Goal: Find specific page/section: Find specific page/section

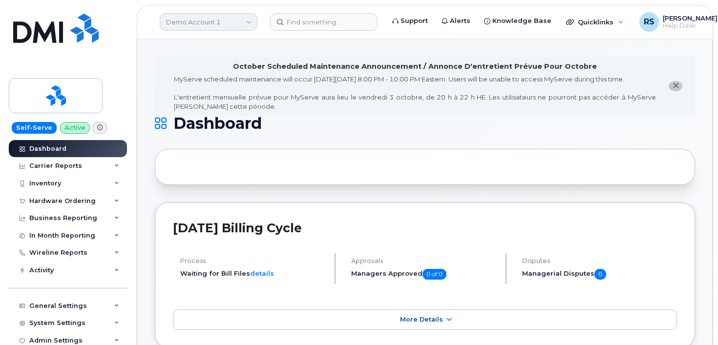
click at [194, 24] on link "Demo Account 1" at bounding box center [209, 22] width 98 height 18
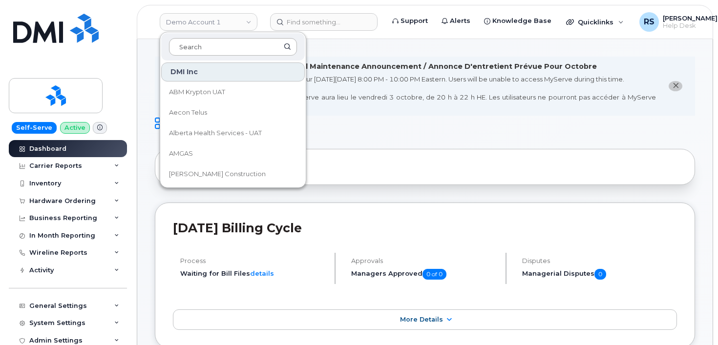
click at [183, 44] on input at bounding box center [233, 47] width 128 height 18
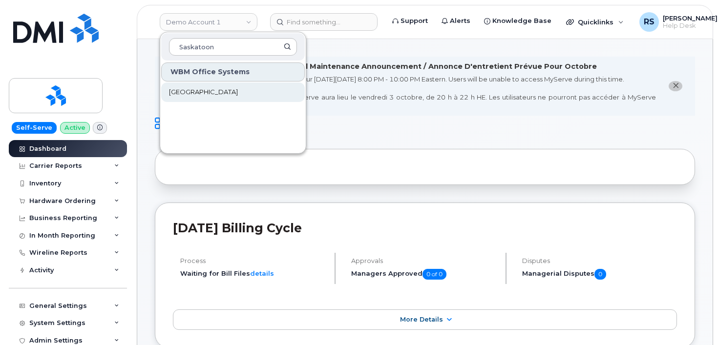
type input "Saskatoon"
click at [207, 93] on span "[GEOGRAPHIC_DATA]" at bounding box center [203, 92] width 69 height 10
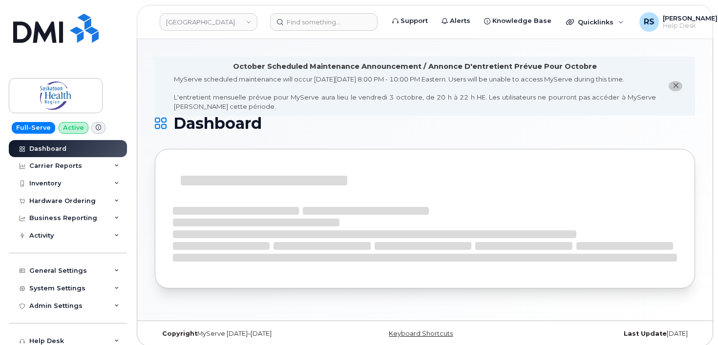
click at [146, 49] on div "October Scheduled Maintenance Announcement / Annonce D'entretient Prévue Pour O…" at bounding box center [424, 180] width 575 height 282
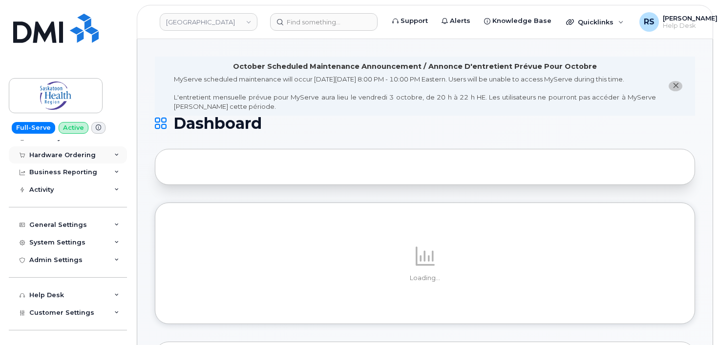
scroll to position [57, 0]
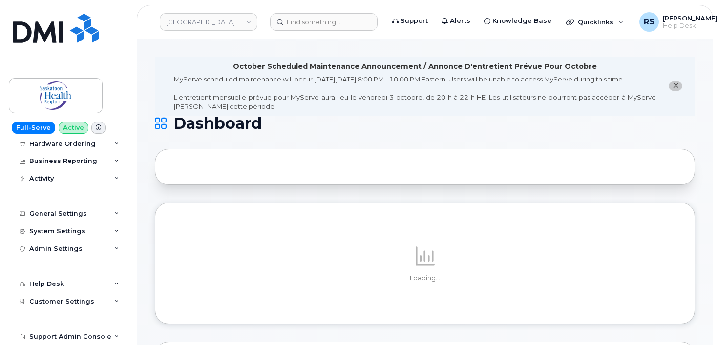
click at [51, 218] on div "General Settings" at bounding box center [68, 214] width 118 height 18
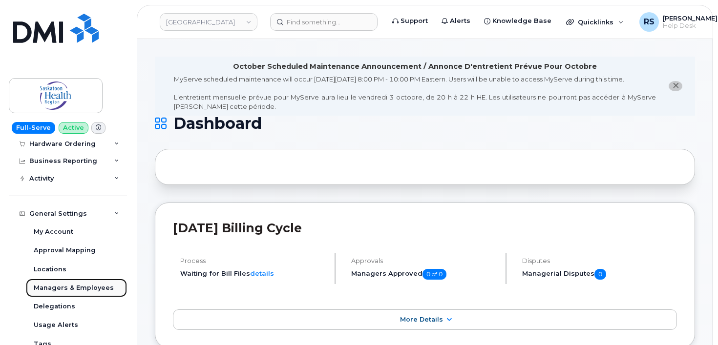
click at [53, 285] on div "Managers & Employees" at bounding box center [74, 288] width 80 height 9
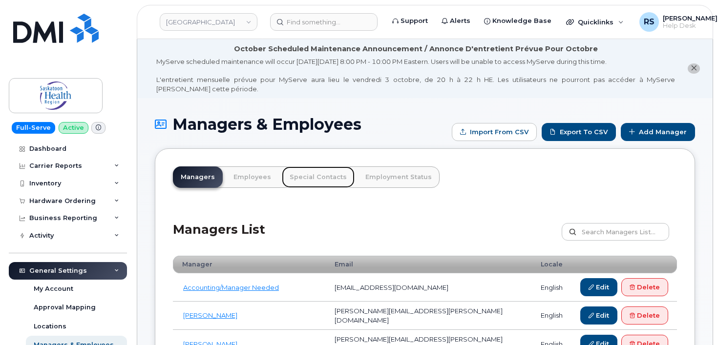
click at [313, 177] on link "Special Contacts" at bounding box center [318, 176] width 73 height 21
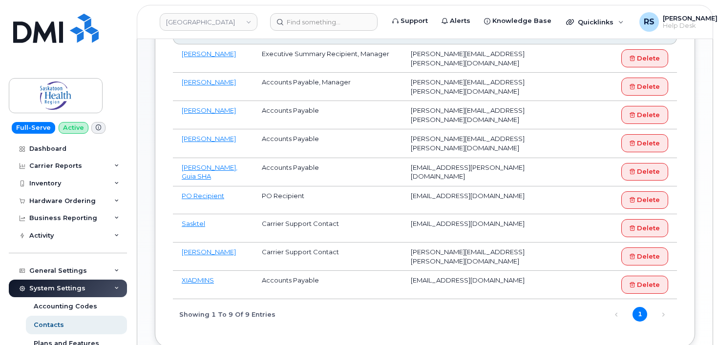
scroll to position [293, 0]
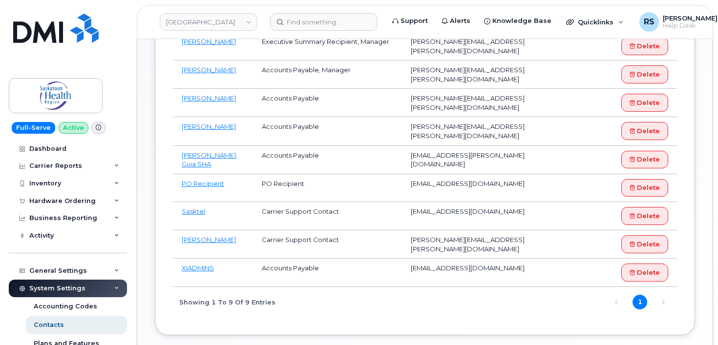
click at [169, 323] on div "Info Please send a request to mobilitysupport@dminc.com to update any Account P…" at bounding box center [425, 96] width 540 height 478
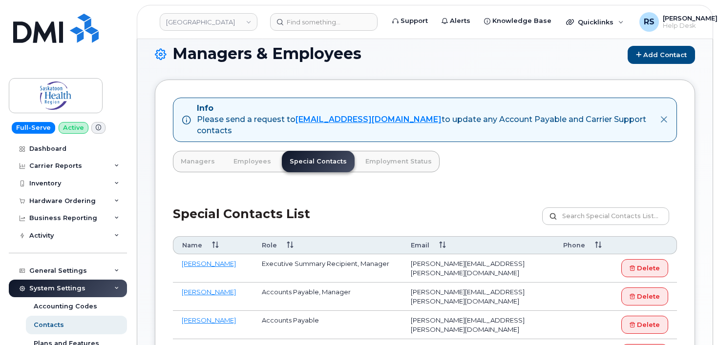
scroll to position [65, 0]
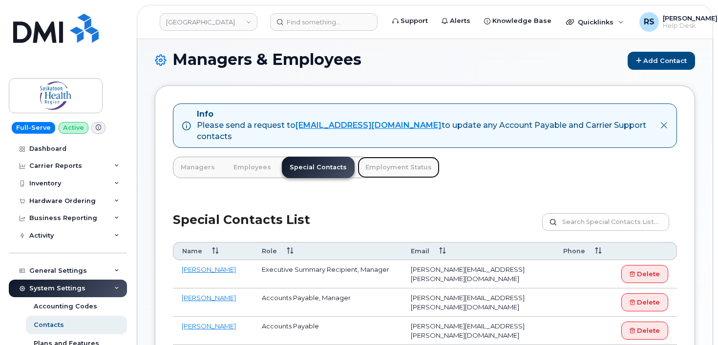
click at [373, 165] on link "Employment Status" at bounding box center [398, 167] width 82 height 21
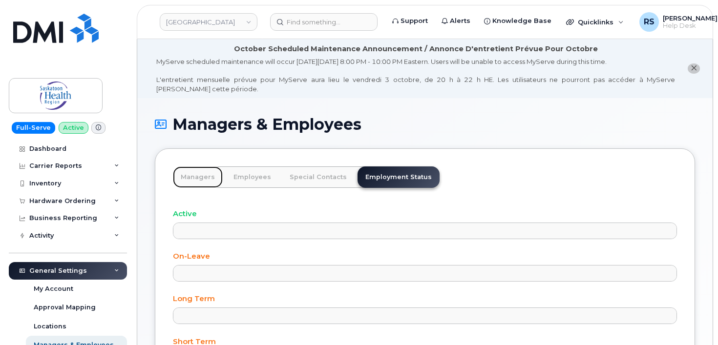
click at [199, 179] on link "Managers" at bounding box center [198, 176] width 50 height 21
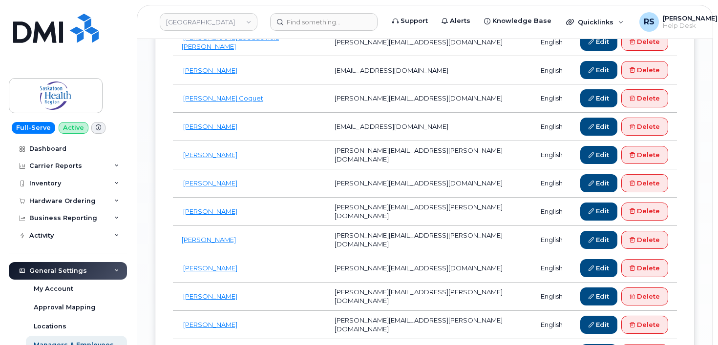
scroll to position [1139, 0]
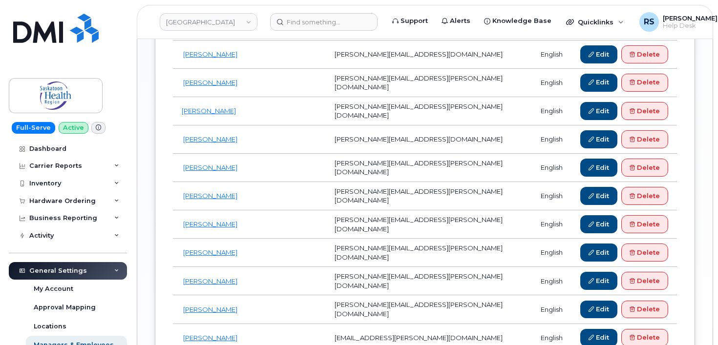
click at [18, 326] on div "General Settings My Account Approval Mapping Locations Managers & Employees Del…" at bounding box center [69, 345] width 121 height 167
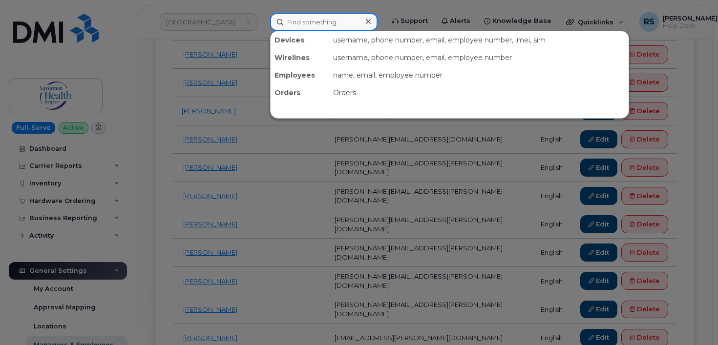
click at [295, 21] on input at bounding box center [323, 22] width 107 height 18
